Goal: Navigation & Orientation: Find specific page/section

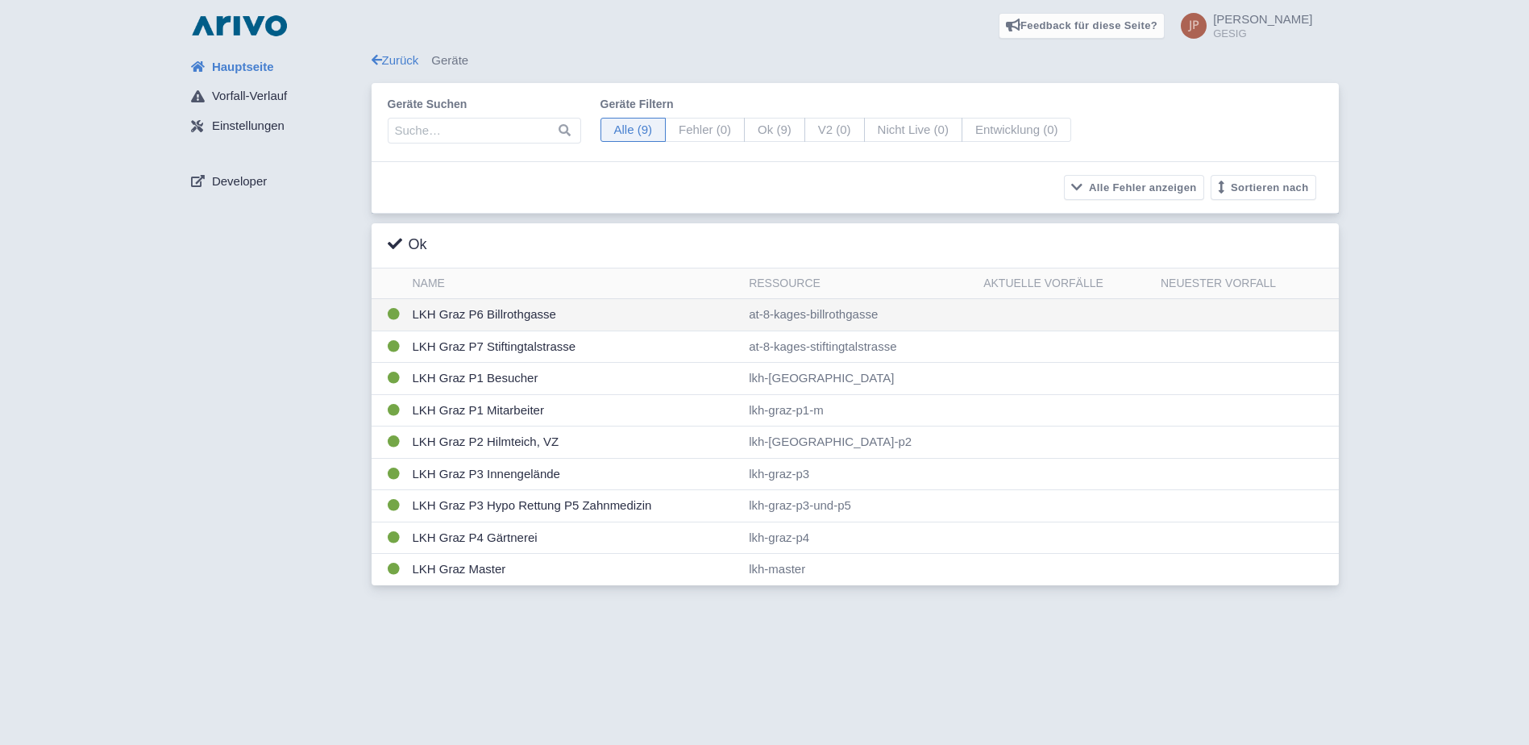
click at [503, 311] on td "LKH Graz P6 Billrothgasse" at bounding box center [574, 315] width 337 height 32
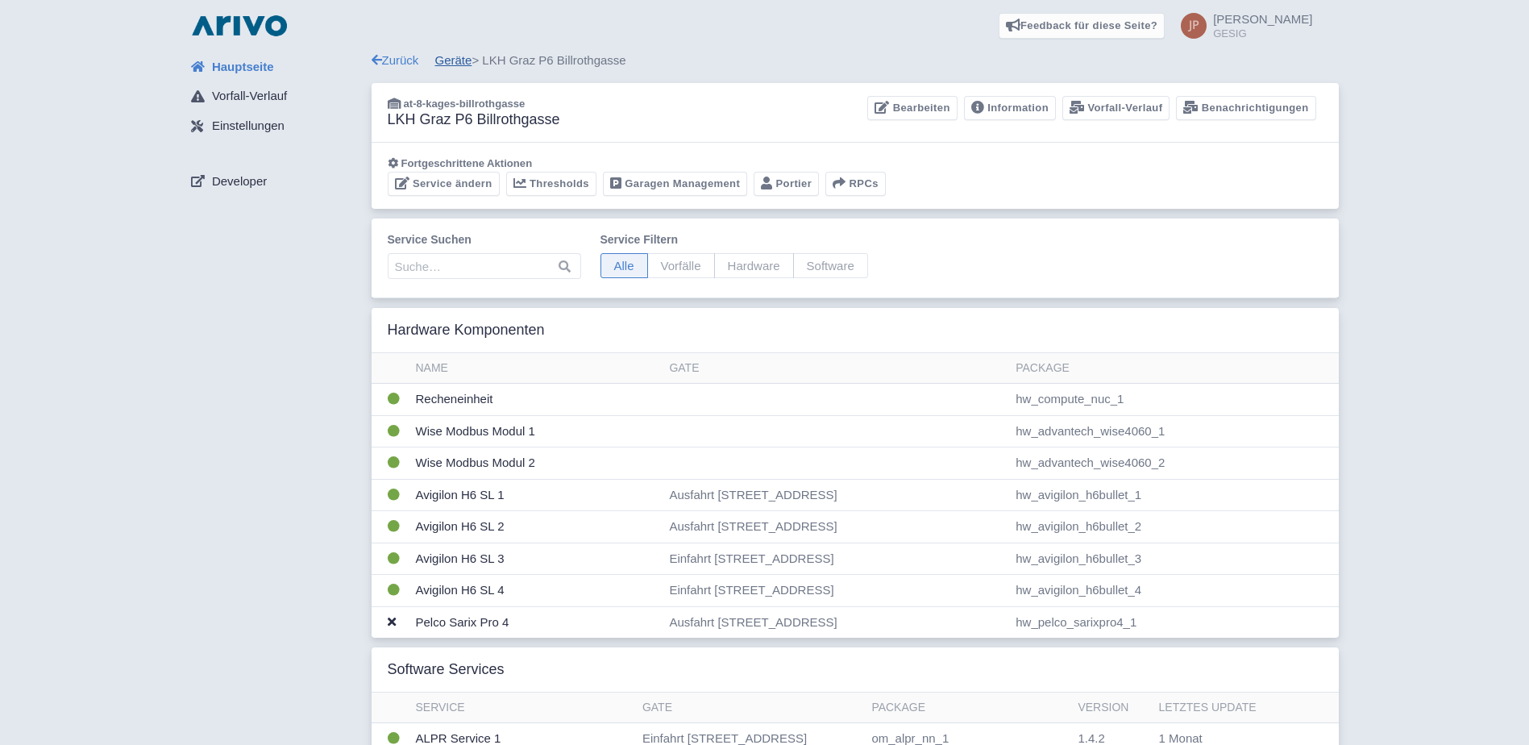
click at [463, 60] on link "Geräte" at bounding box center [453, 60] width 37 height 14
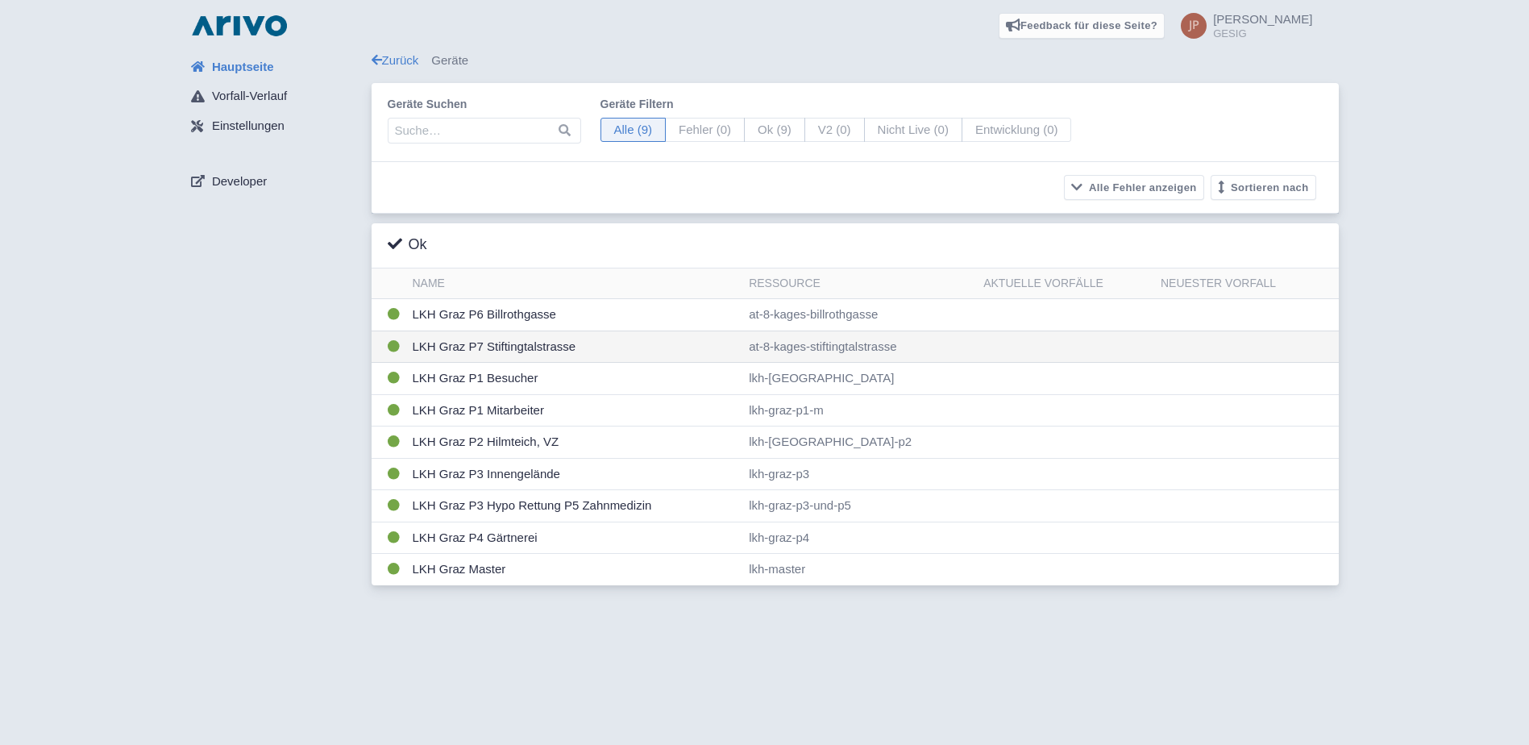
click at [479, 343] on td "LKH Graz P7 Stiftingtalstrasse" at bounding box center [574, 346] width 337 height 32
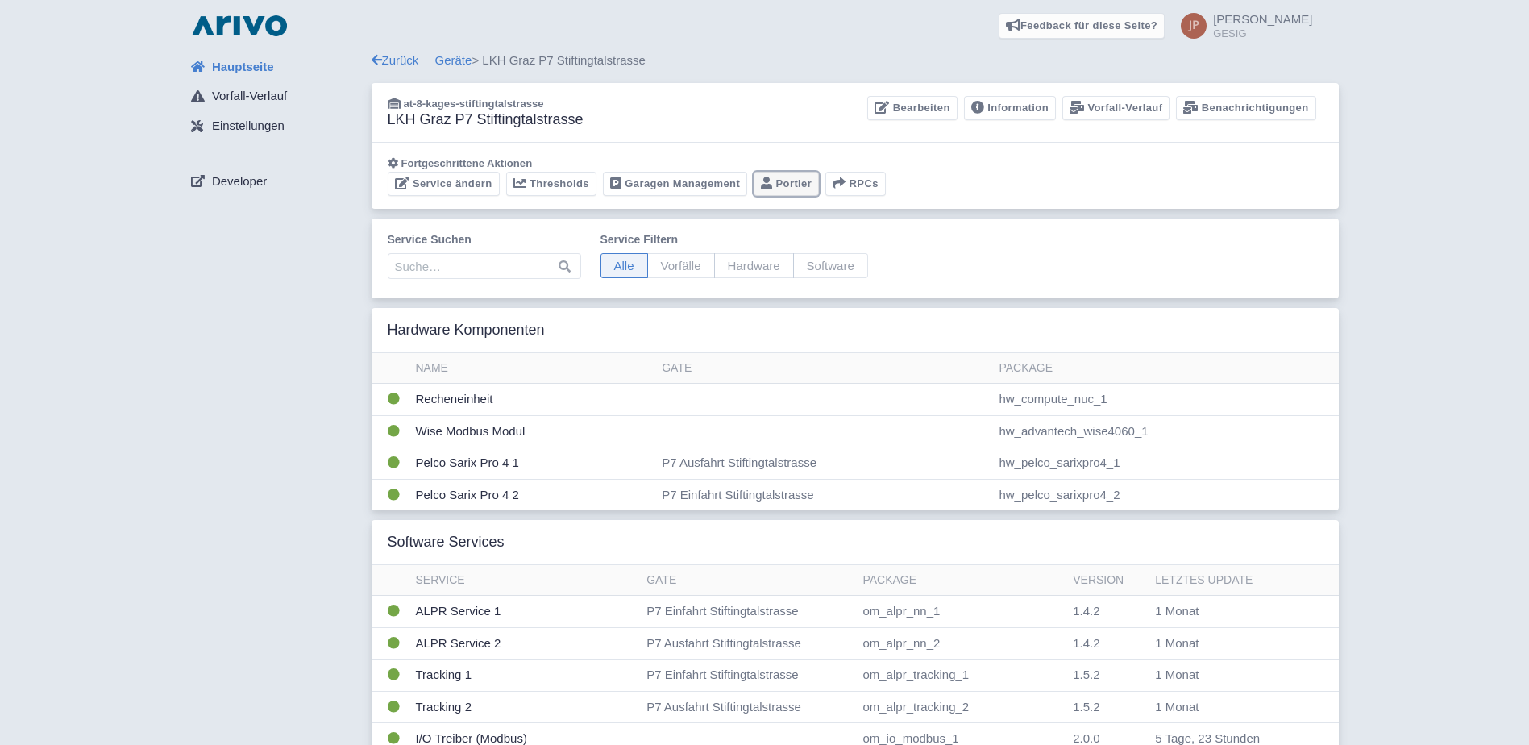
click at [799, 181] on link "Portier" at bounding box center [786, 184] width 65 height 25
